Goal: Browse casually

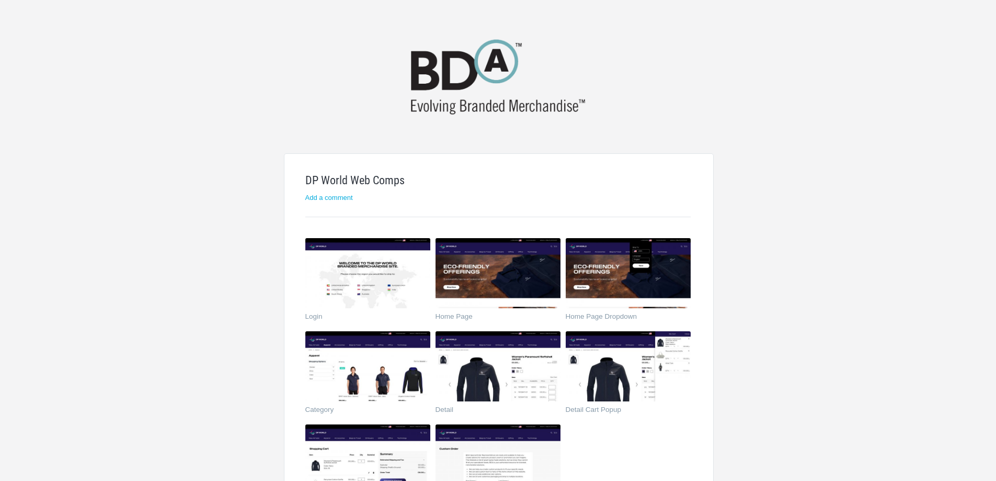
scroll to position [105, 0]
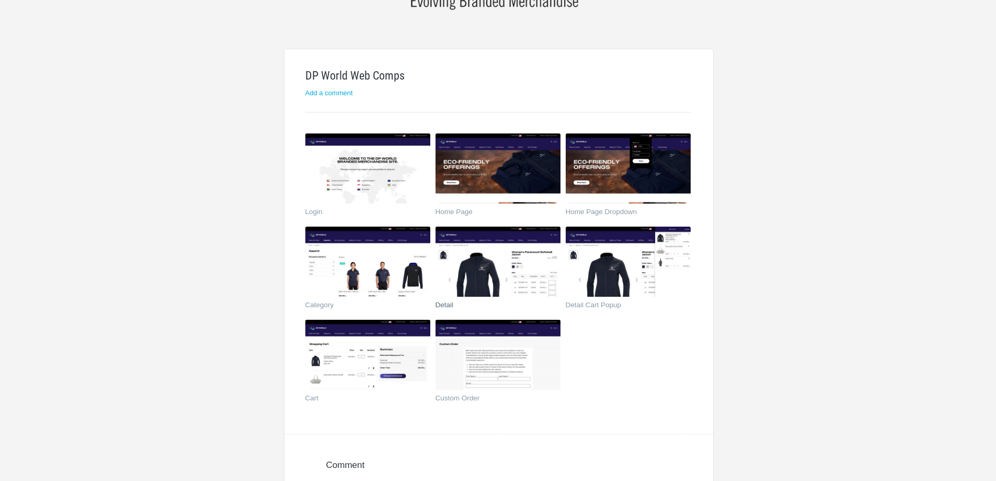
click at [485, 259] on img at bounding box center [498, 261] width 125 height 70
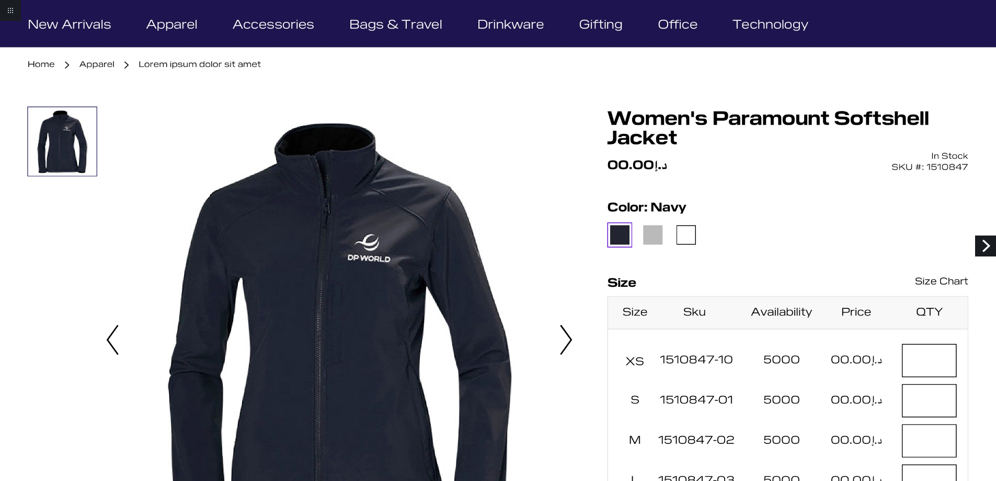
scroll to position [33, 0]
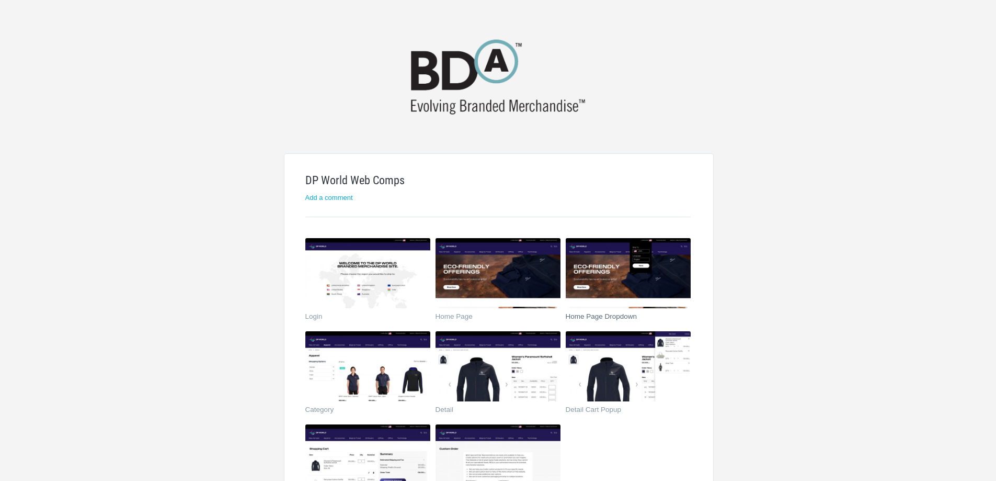
scroll to position [105, 0]
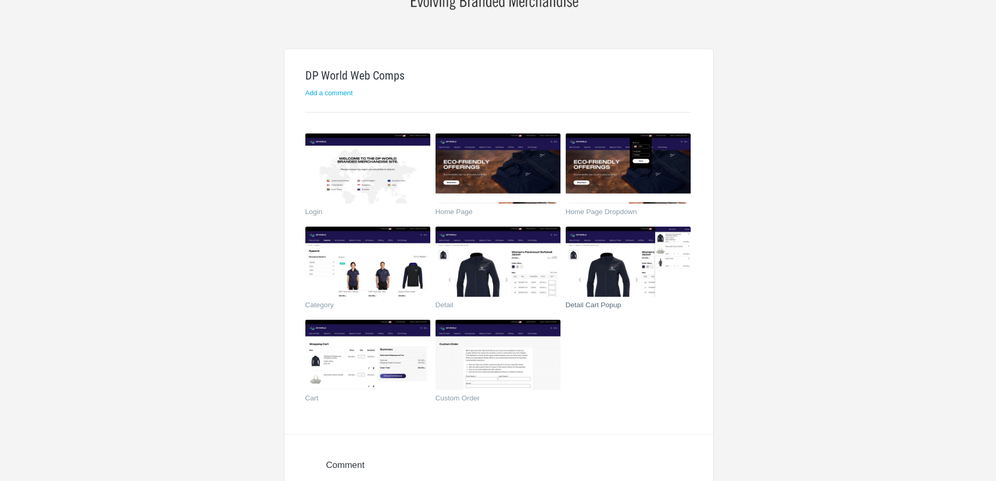
click at [616, 267] on img at bounding box center [628, 261] width 125 height 70
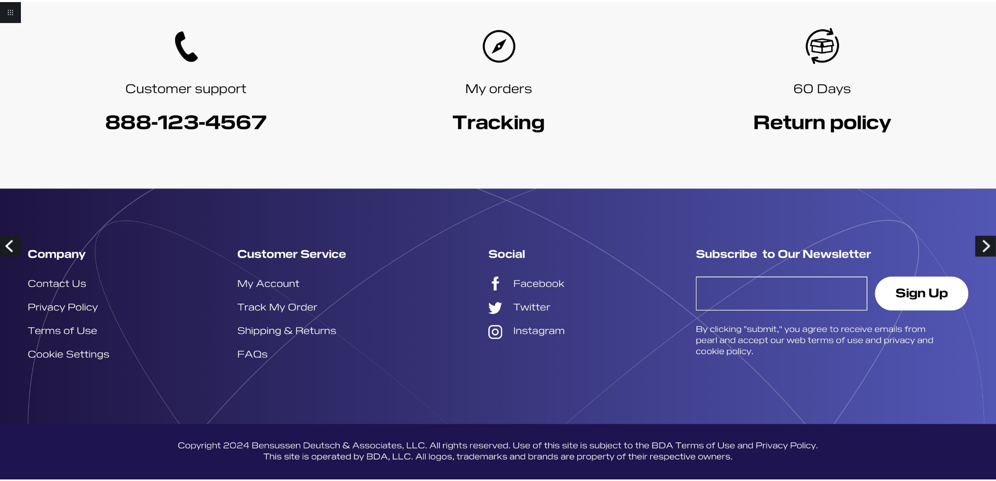
scroll to position [1706, 0]
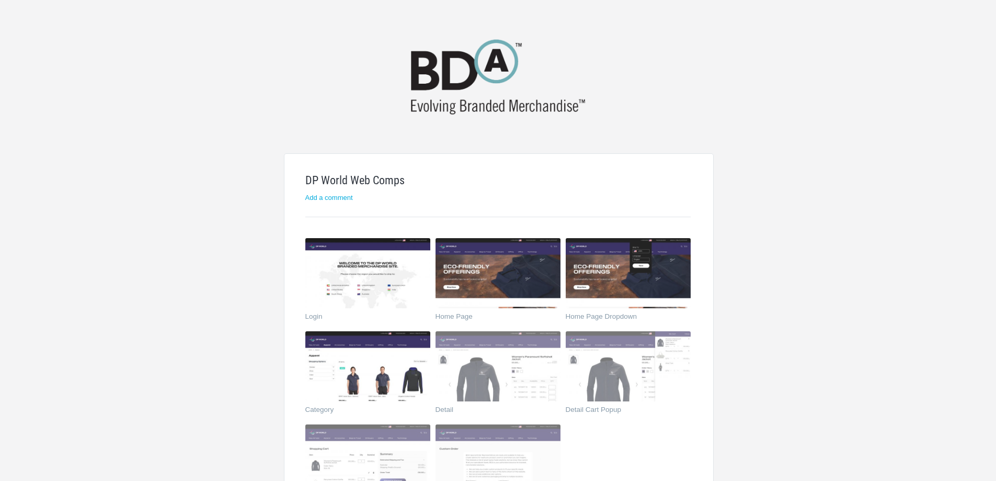
scroll to position [105, 0]
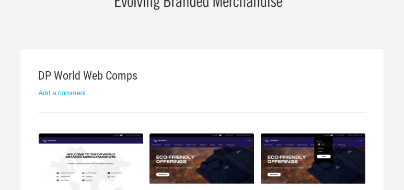
drag, startPoint x: 177, startPoint y: 24, endPoint x: 239, endPoint y: 3, distance: 65.8
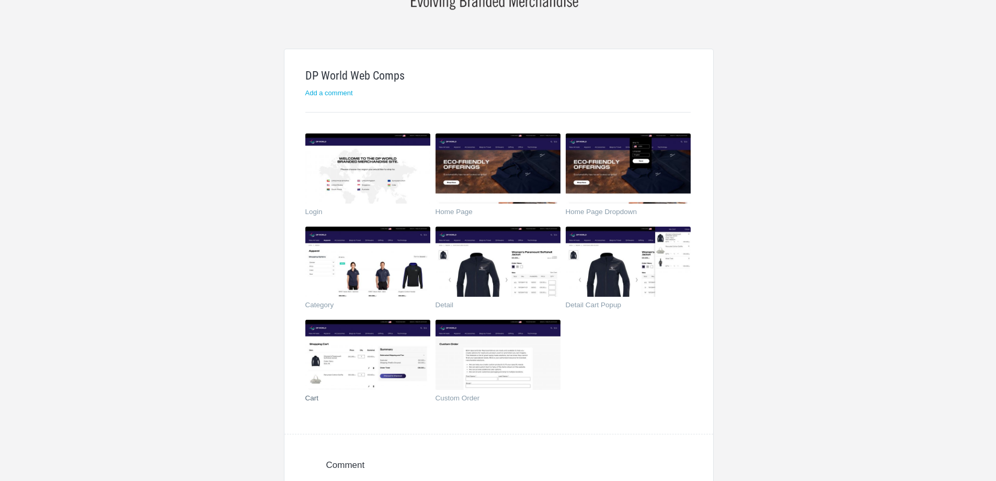
click at [383, 364] on img at bounding box center [367, 355] width 125 height 70
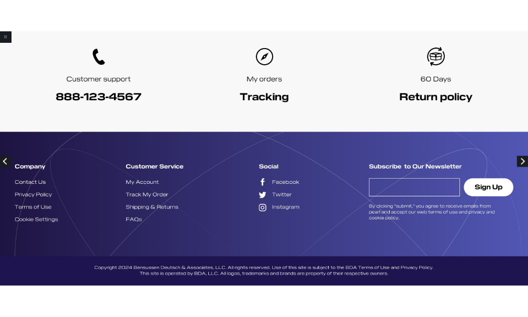
scroll to position [619, 0]
